Goal: Information Seeking & Learning: Check status

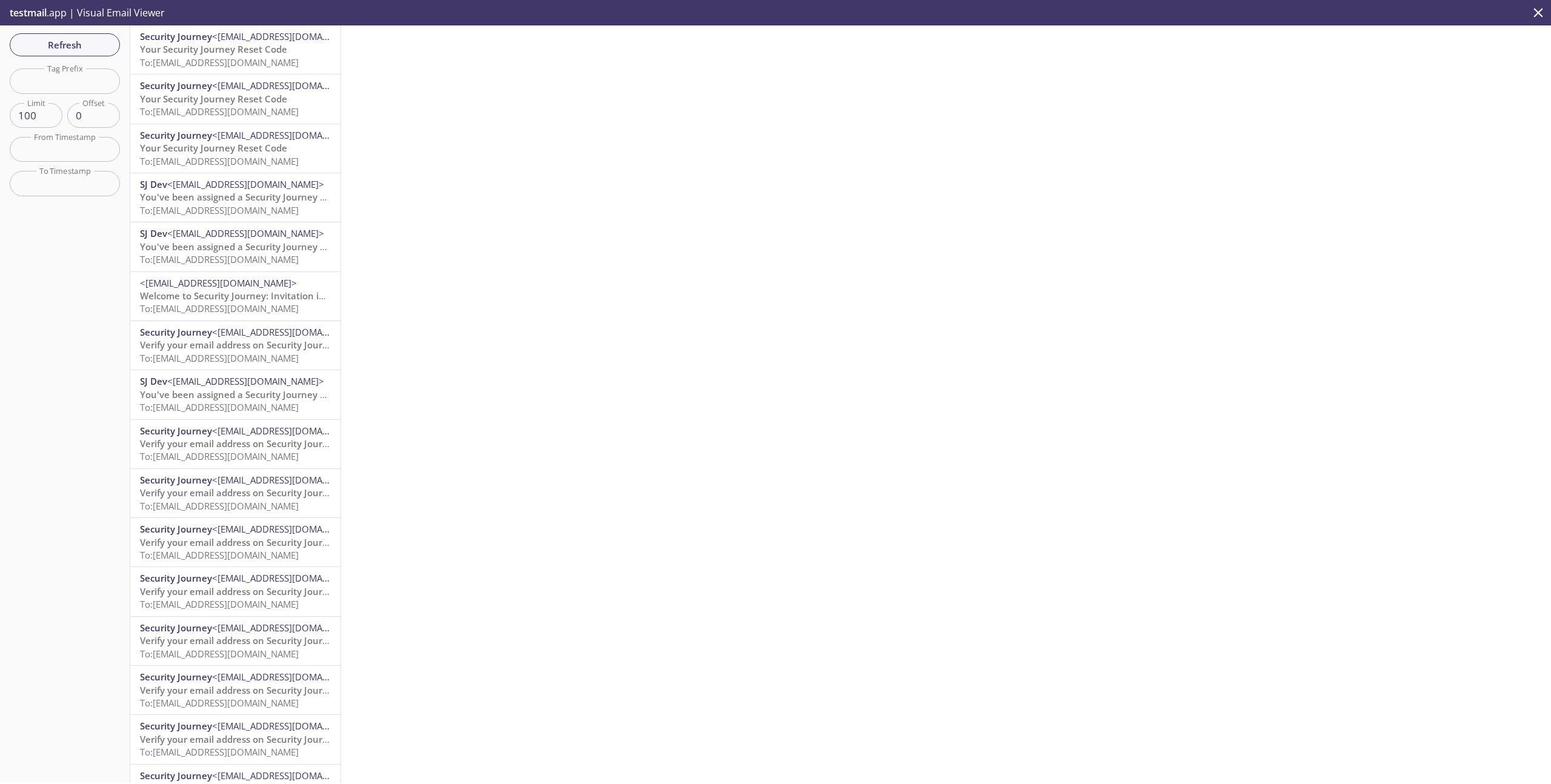
click at [259, 47] on span "Your Security Journey Reset Code" at bounding box center [213, 49] width 147 height 12
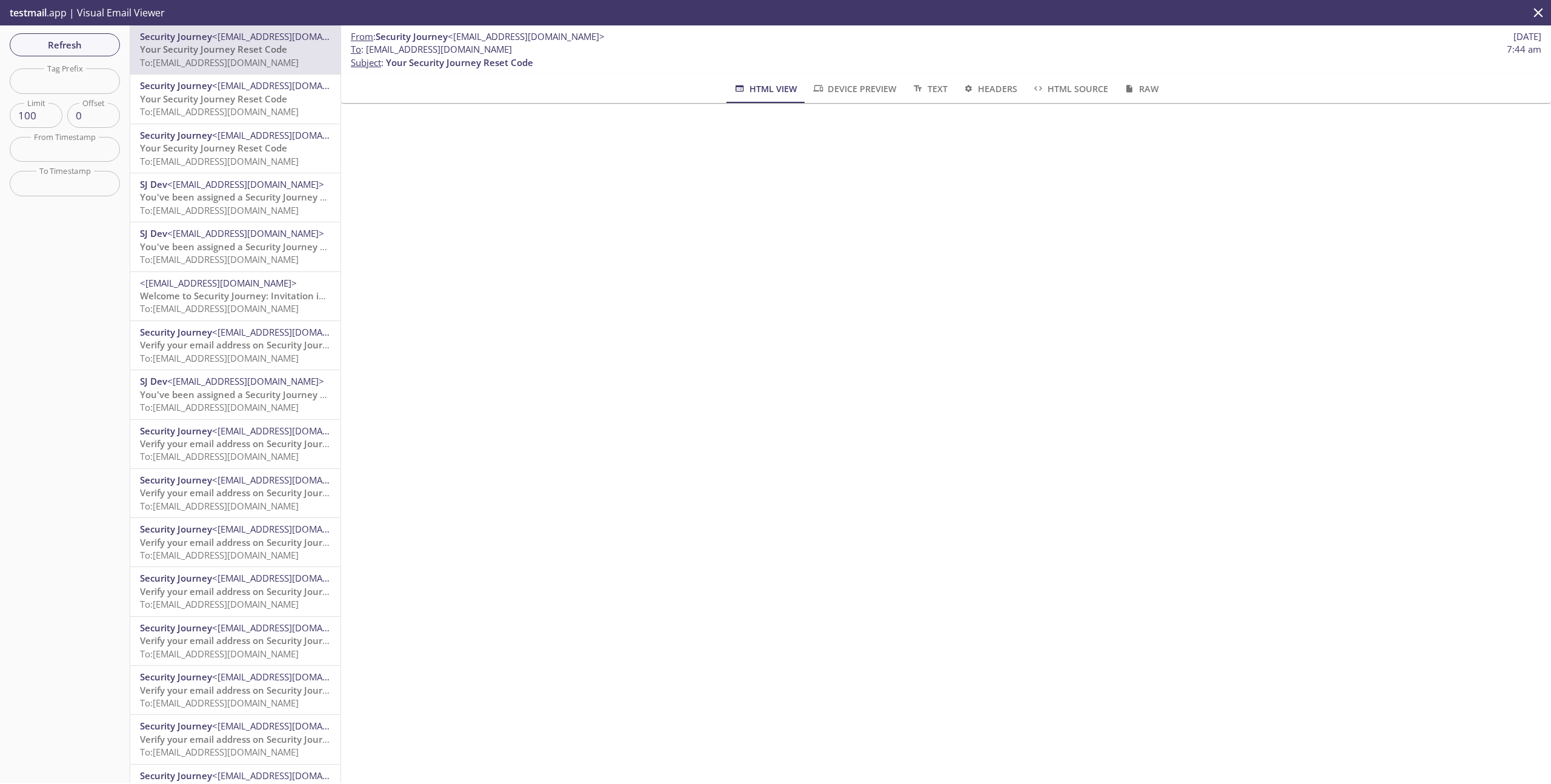
drag, startPoint x: 511, startPoint y: 47, endPoint x: 366, endPoint y: 47, distance: 145.0
click at [367, 47] on span "To : [EMAIL_ADDRESS][DOMAIN_NAME] 7:44 am" at bounding box center [946, 50] width 1191 height 13
copy span "[EMAIL_ADDRESS][DOMAIN_NAME]"
click at [89, 46] on span "Refresh" at bounding box center [64, 45] width 91 height 16
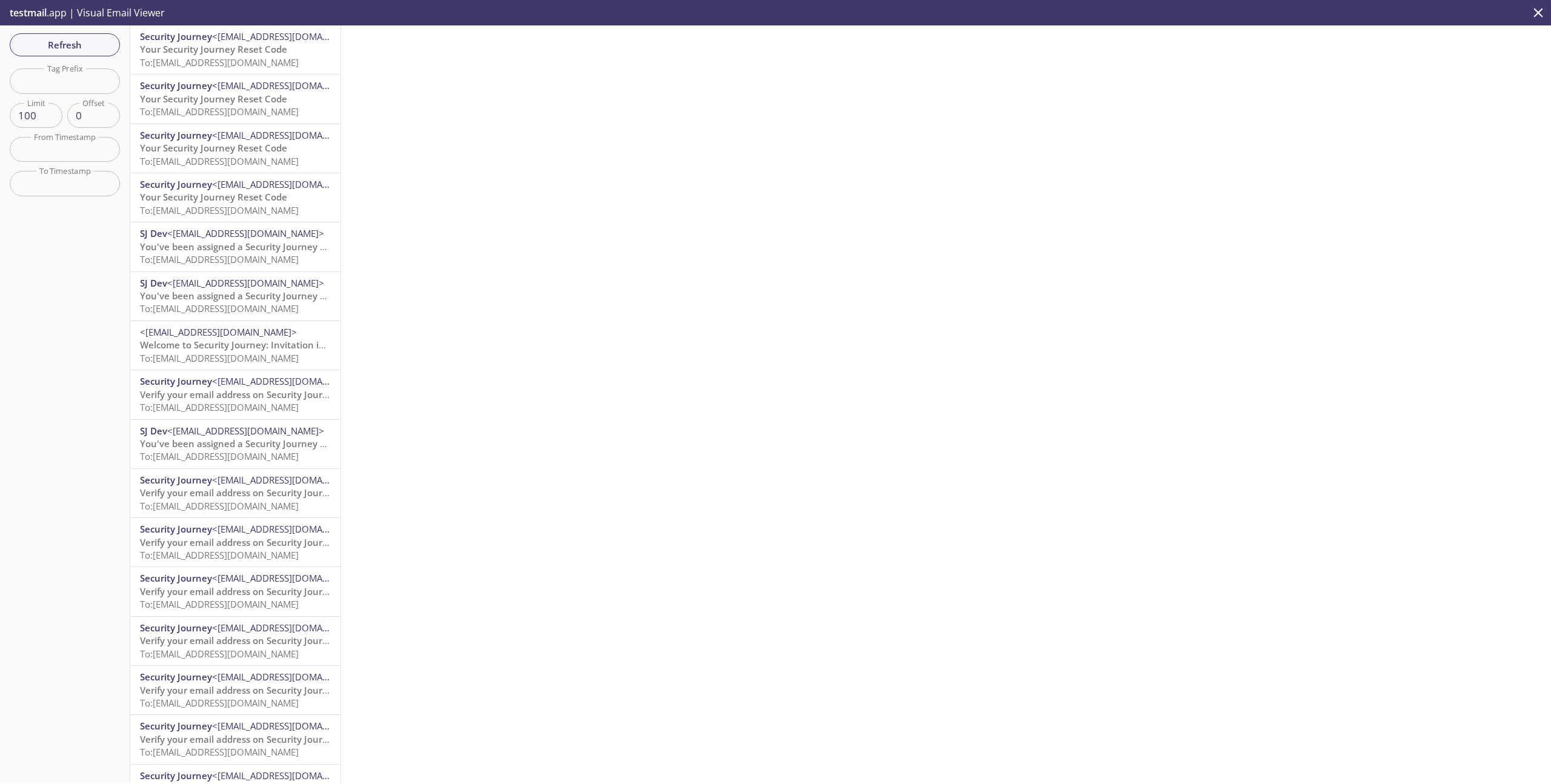
click at [244, 51] on span "Your Security Journey Reset Code" at bounding box center [213, 49] width 147 height 12
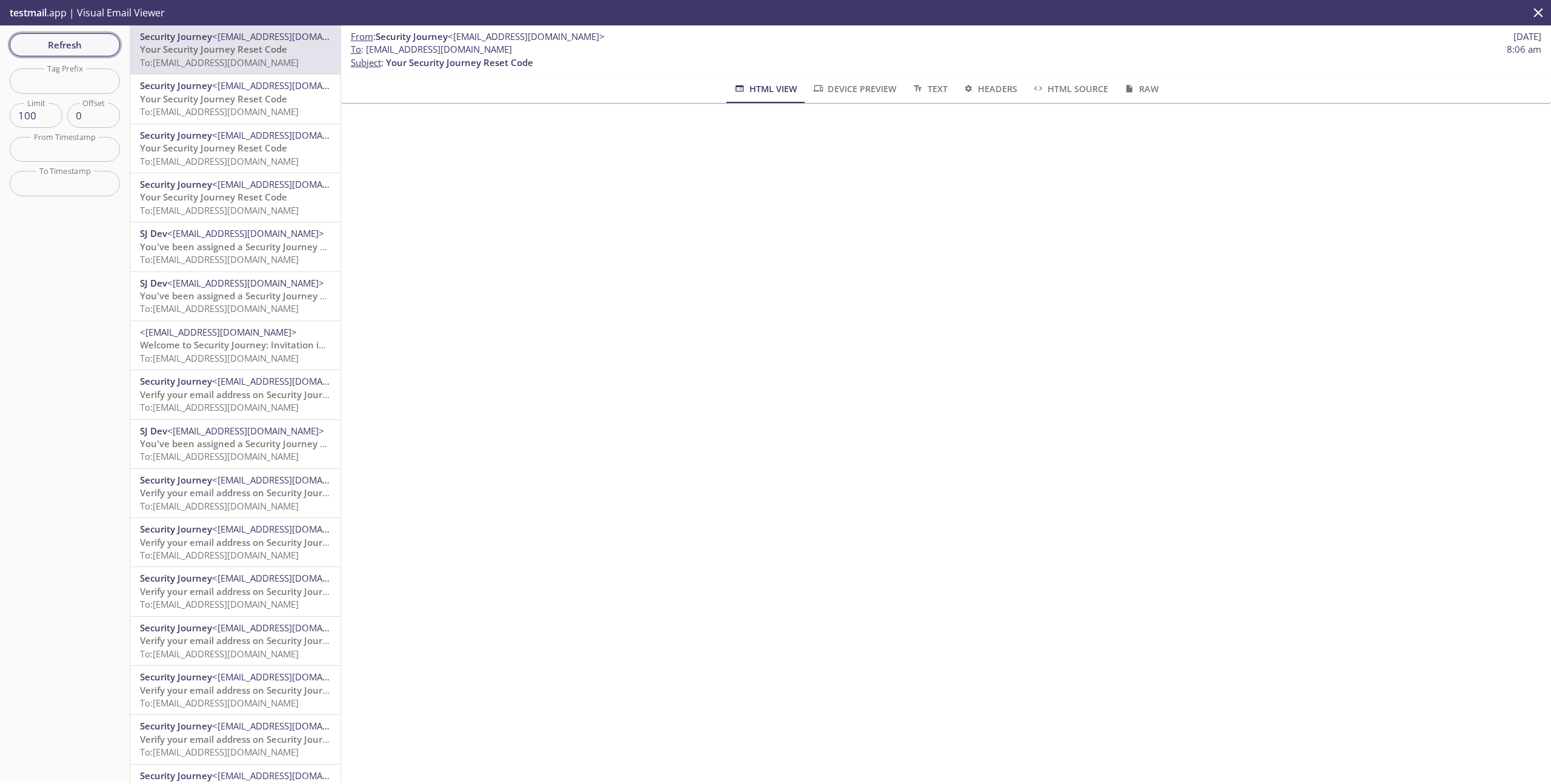
click at [65, 43] on span "Refresh" at bounding box center [64, 45] width 91 height 16
